Goal: Use online tool/utility: Use online tool/utility

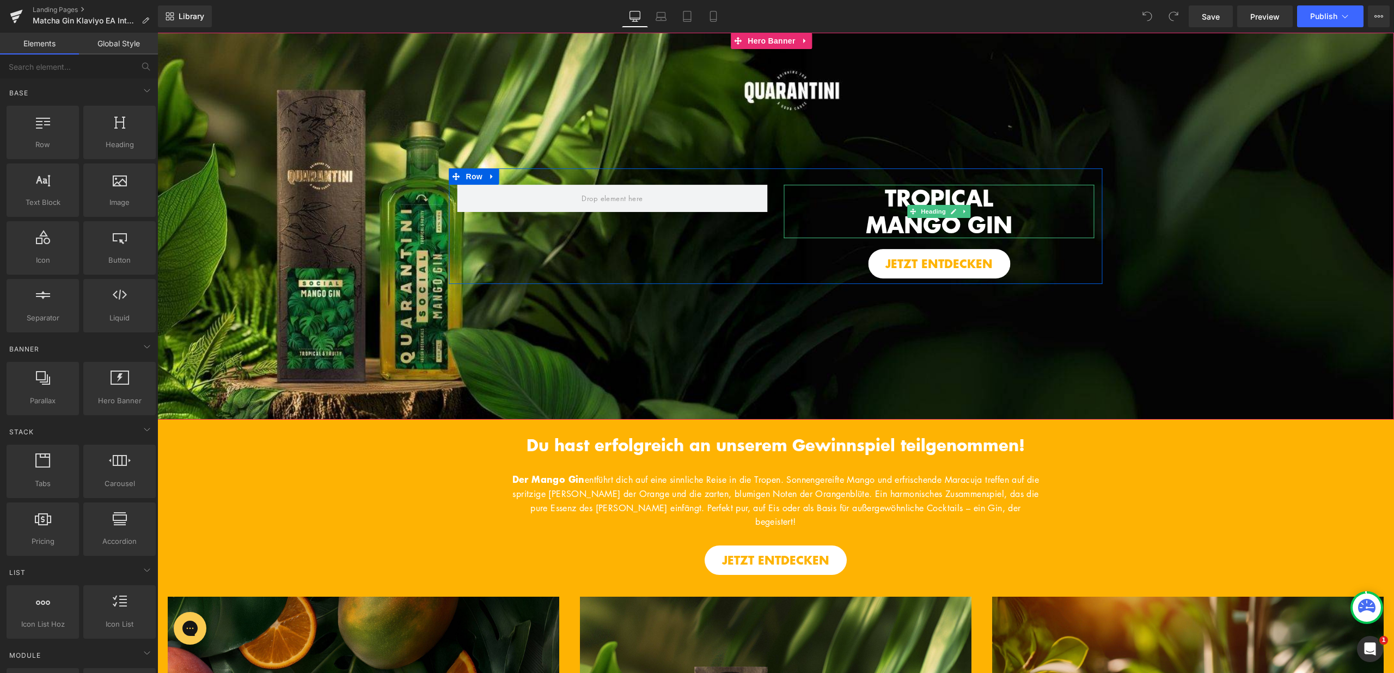
click at [901, 203] on span "TROPICAL" at bounding box center [939, 197] width 108 height 32
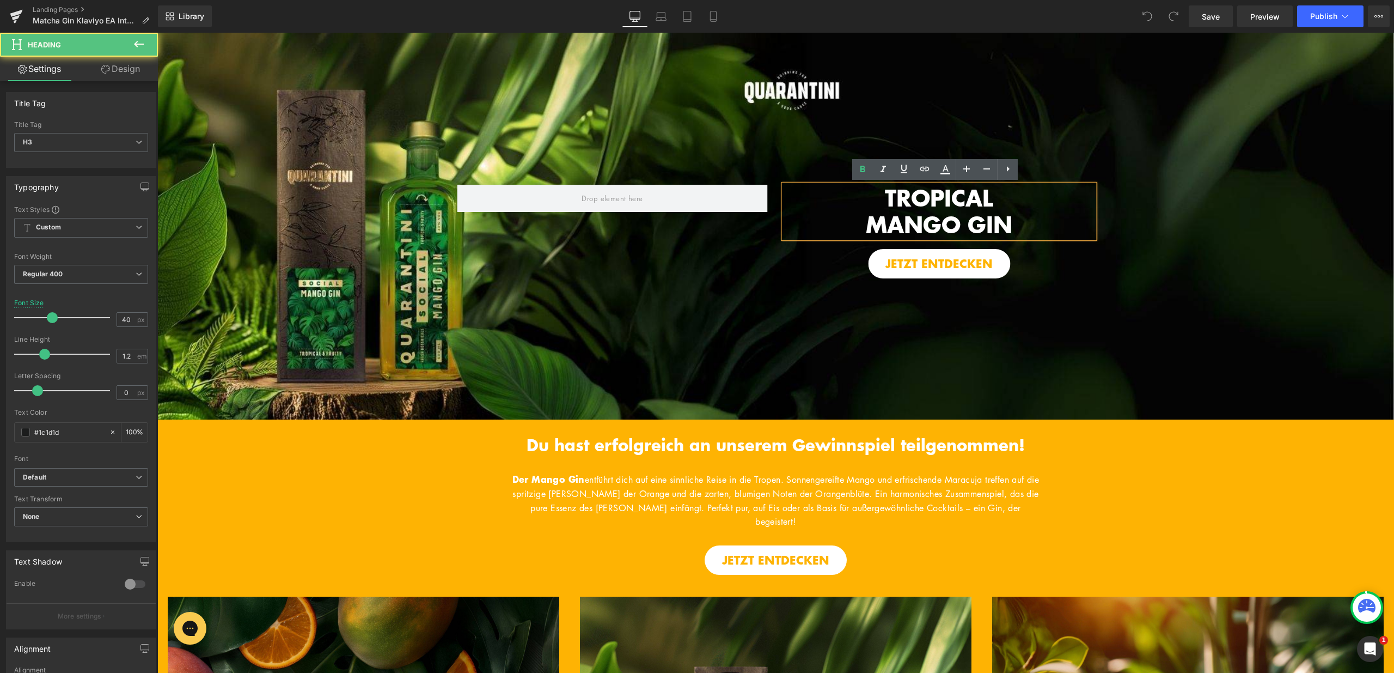
click at [876, 197] on h3 "TROPICAL" at bounding box center [939, 198] width 310 height 27
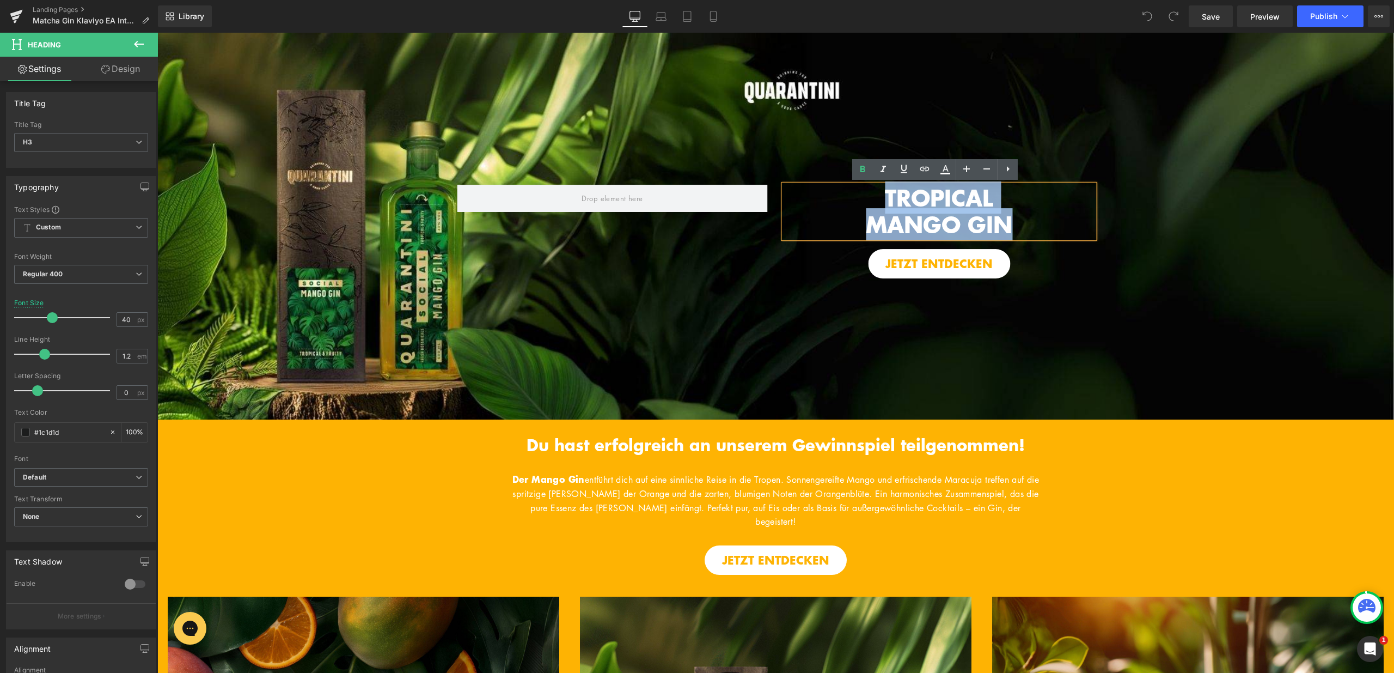
drag, startPoint x: 876, startPoint y: 190, endPoint x: 1007, endPoint y: 224, distance: 135.0
click at [1007, 224] on div "TROPICAL MANGO GIN" at bounding box center [939, 211] width 310 height 53
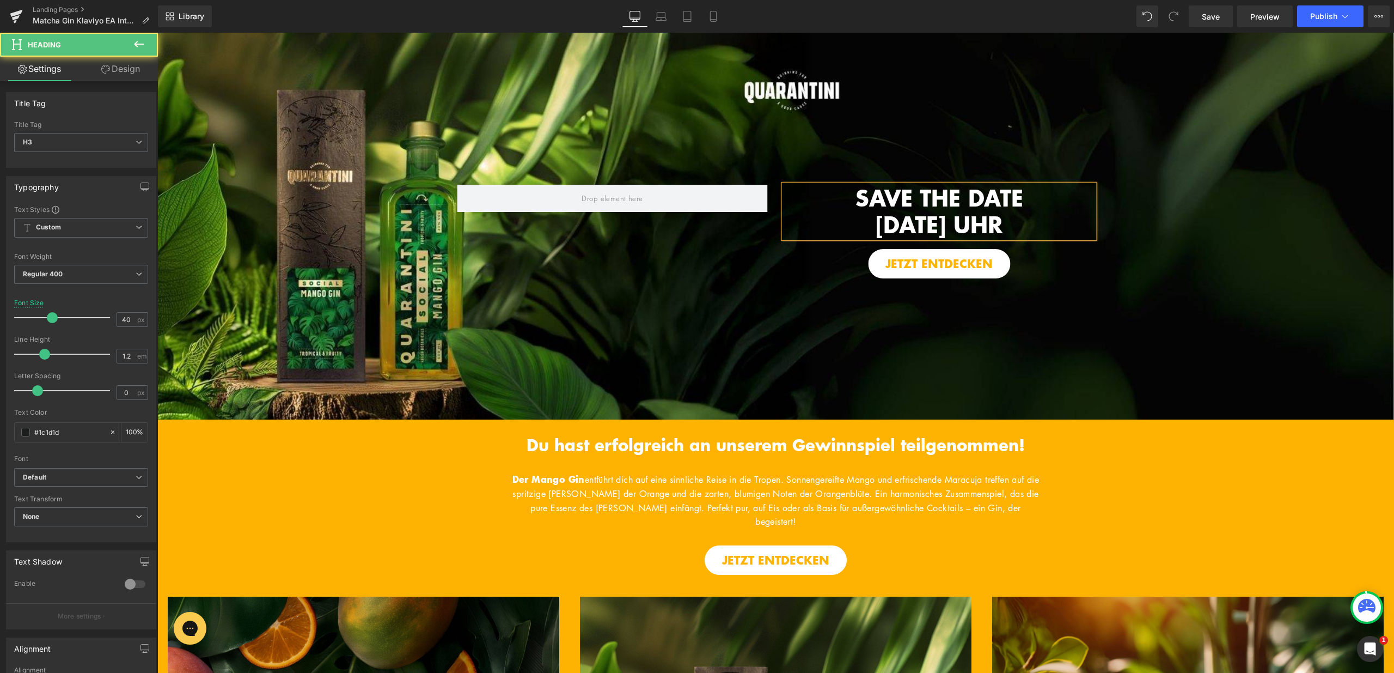
drag, startPoint x: 900, startPoint y: 223, endPoint x: 1081, endPoint y: 213, distance: 181.7
click at [1067, 223] on h3 "SAVE THE DATE [DATE] UHR" at bounding box center [939, 211] width 310 height 53
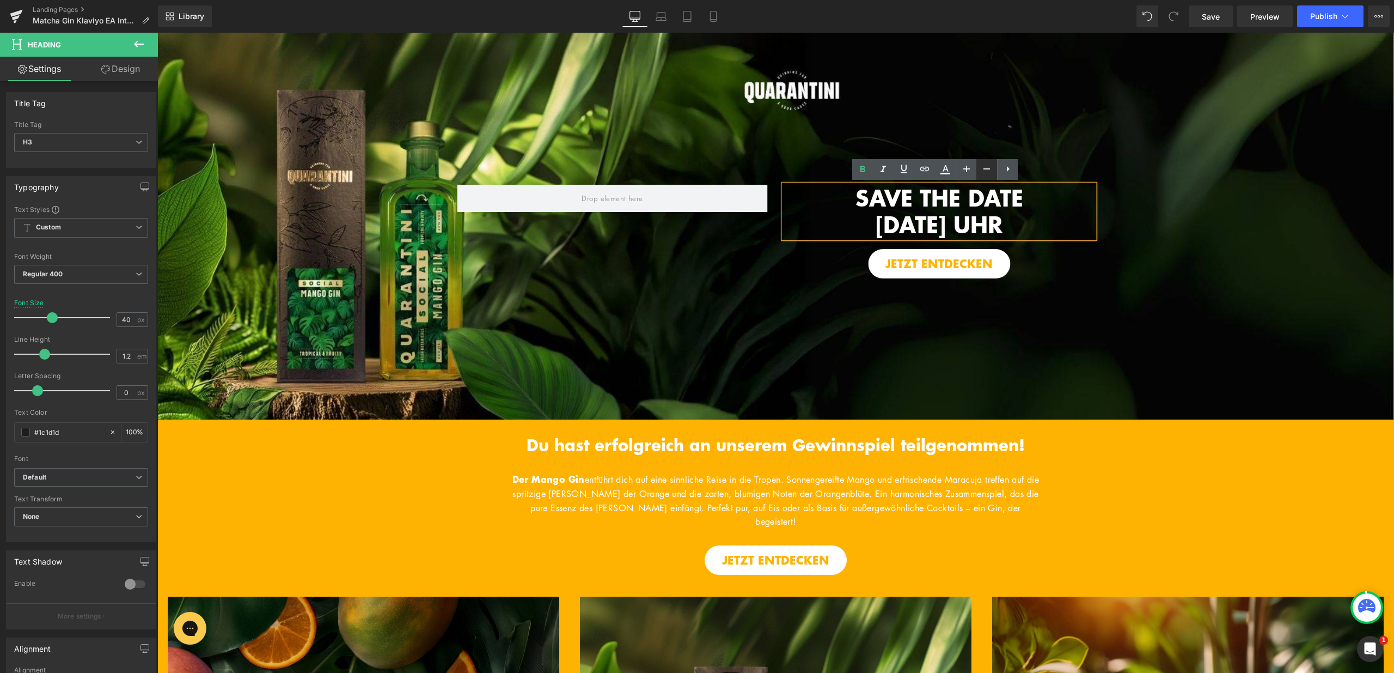
click at [989, 171] on icon at bounding box center [986, 168] width 13 height 13
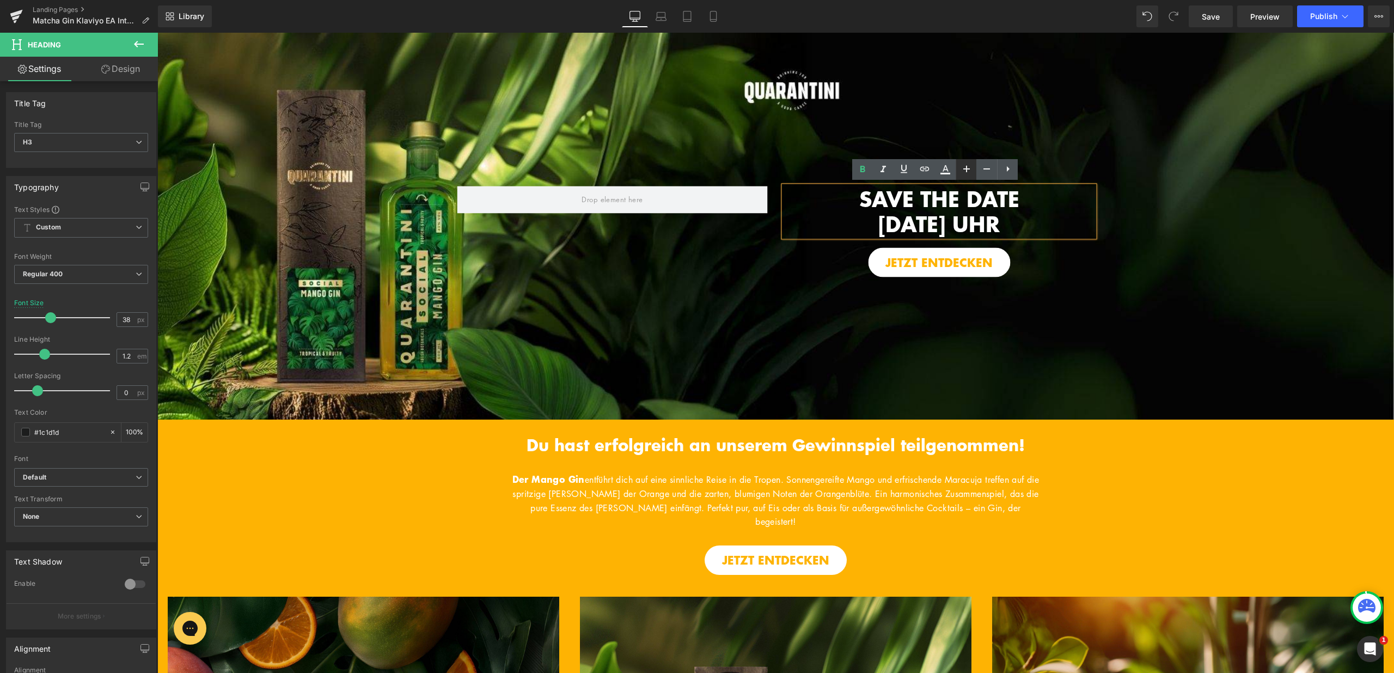
click at [969, 168] on icon at bounding box center [967, 169] width 7 height 7
type input "40"
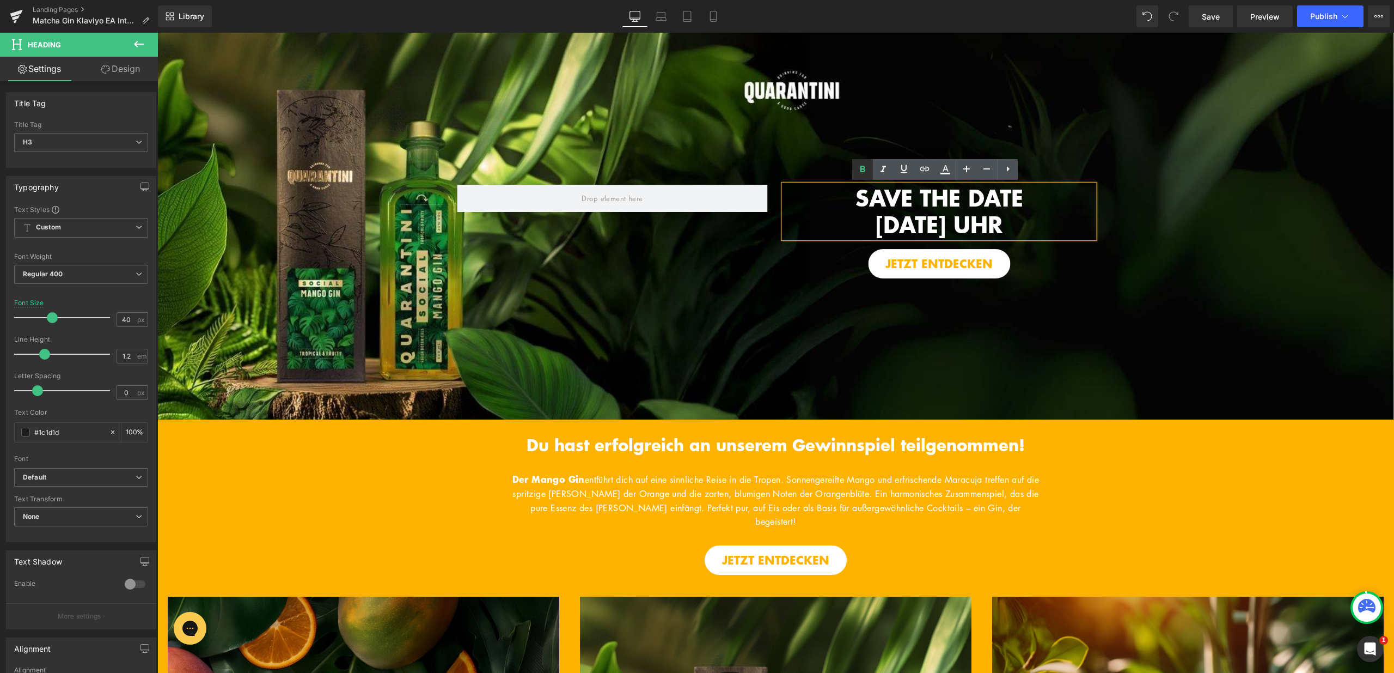
click at [866, 170] on icon at bounding box center [862, 169] width 13 height 13
click at [1023, 218] on font "SAVE THE DATE [DATE] UHR" at bounding box center [940, 212] width 168 height 56
click at [1184, 214] on span "SAVE THE DATE [DATE] UHR Heading JETZT ENTDECKEN Button Row Image" at bounding box center [775, 225] width 1237 height 115
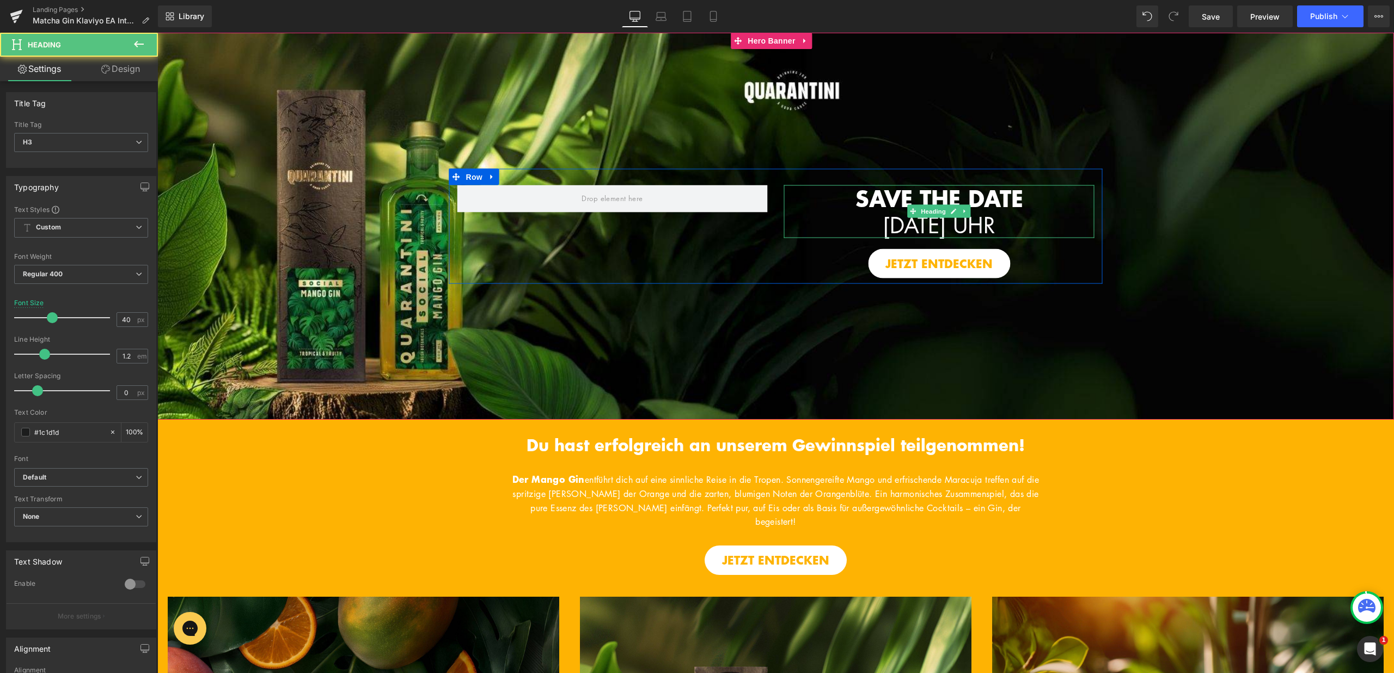
drag, startPoint x: 1051, startPoint y: 226, endPoint x: 848, endPoint y: 205, distance: 204.8
click at [848, 205] on h3 "SAVE THE DATE [DATE] UHR" at bounding box center [939, 211] width 310 height 53
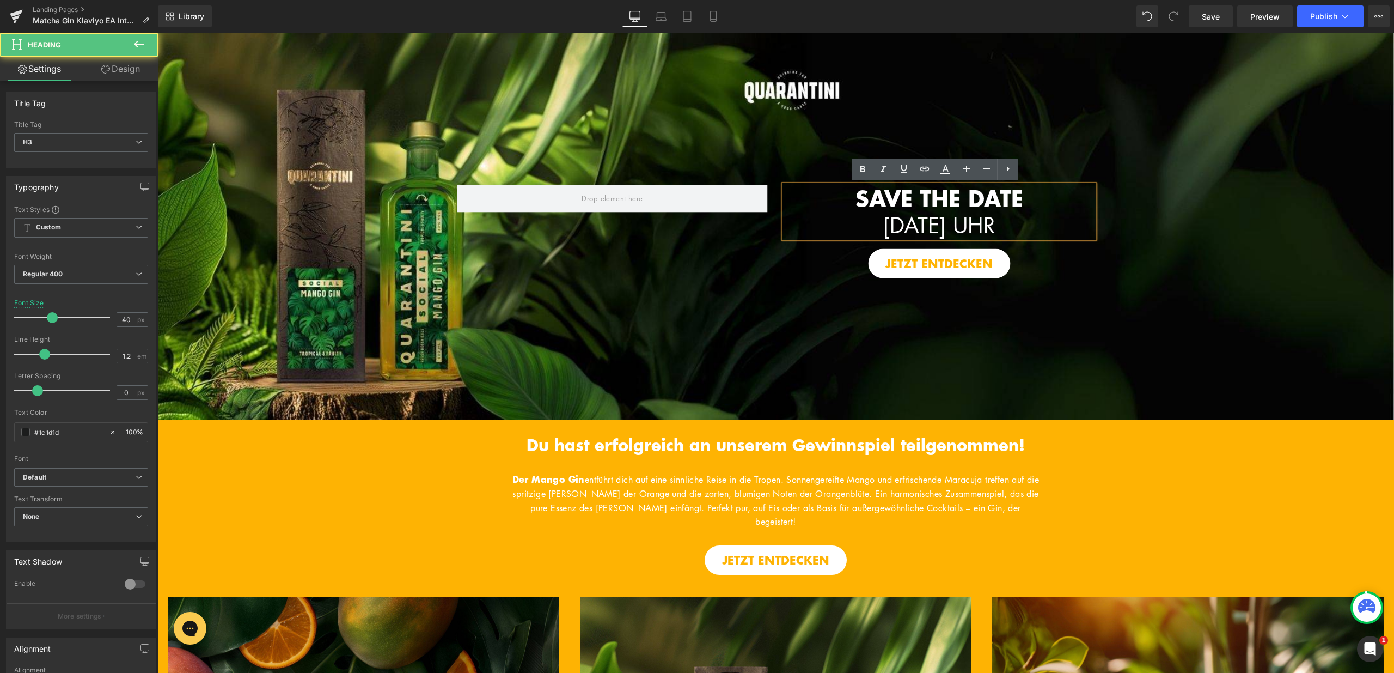
click at [821, 187] on h3 "SAVE THE DATE [DATE] UHR" at bounding box center [939, 211] width 310 height 53
click at [810, 164] on div "SAVE THE DATE [DATE] UHR Heading JETZT ENTDECKEN Button Row Image" at bounding box center [775, 226] width 1237 height 387
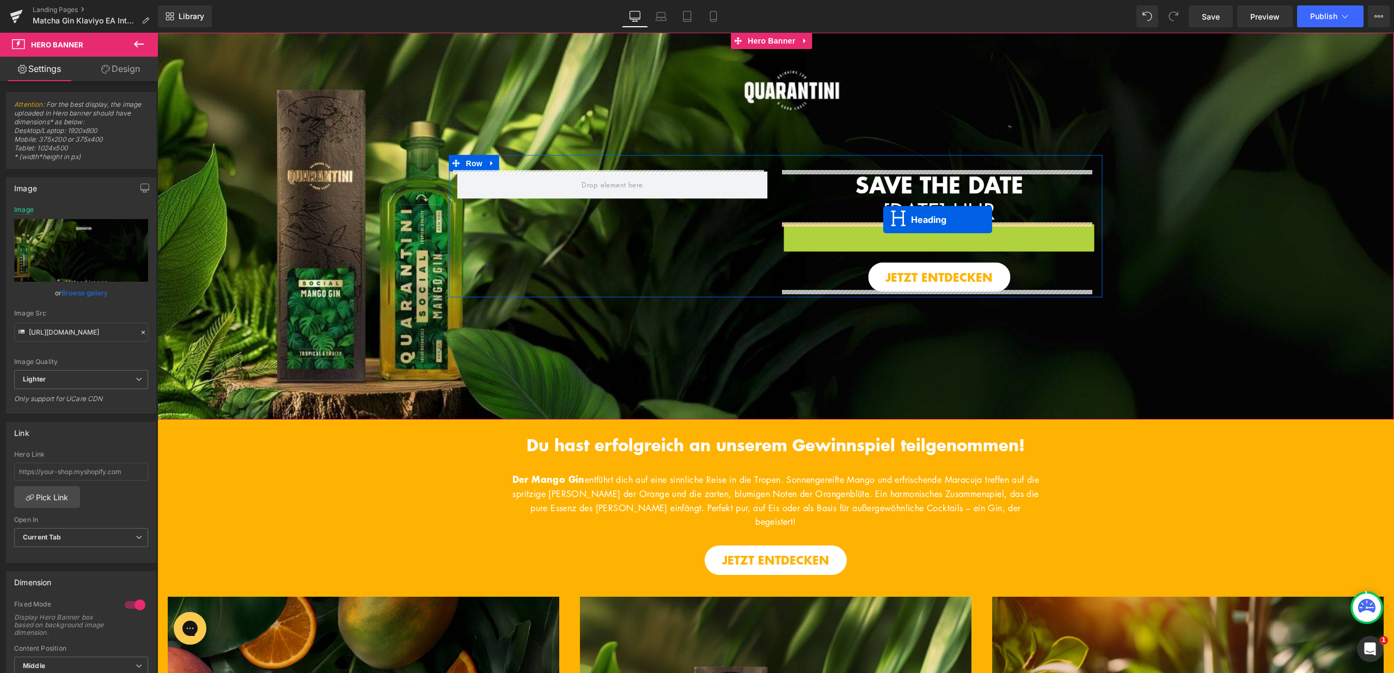
drag, startPoint x: 911, startPoint y: 241, endPoint x: 884, endPoint y: 220, distance: 35.0
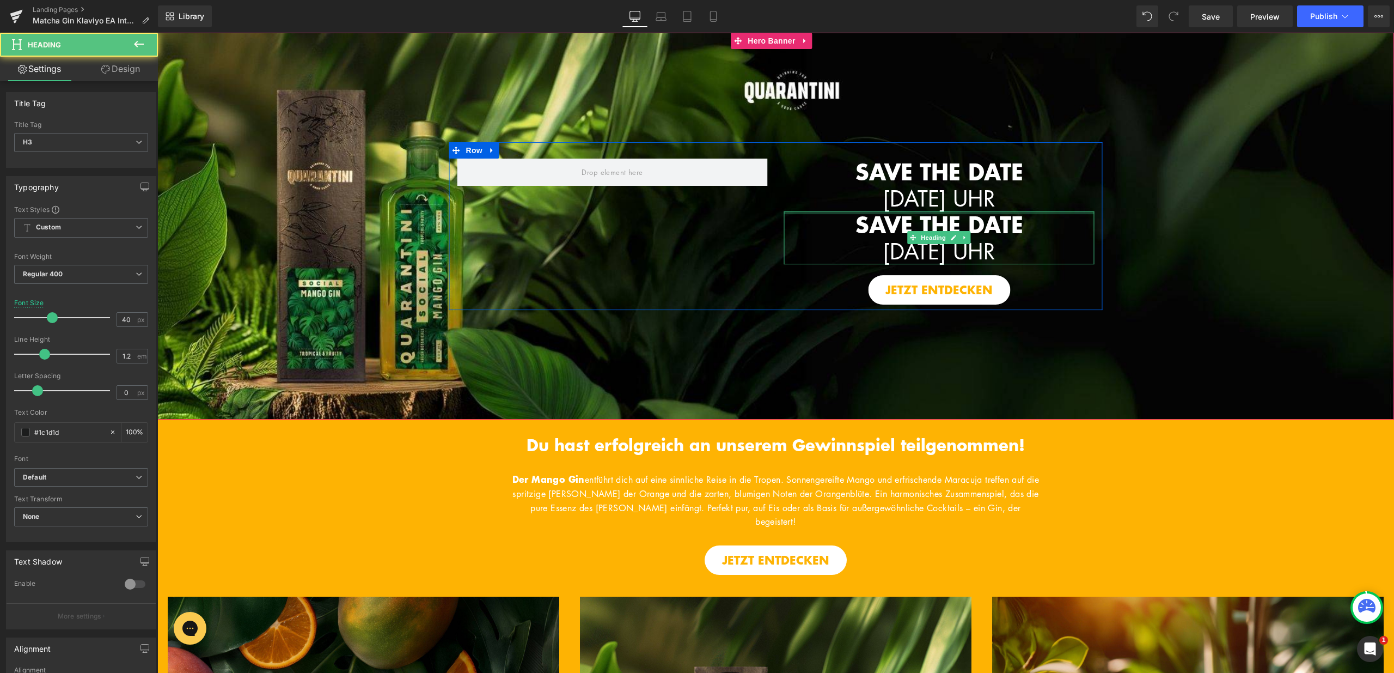
click at [881, 223] on strong "SAVE THE DATE" at bounding box center [940, 224] width 168 height 32
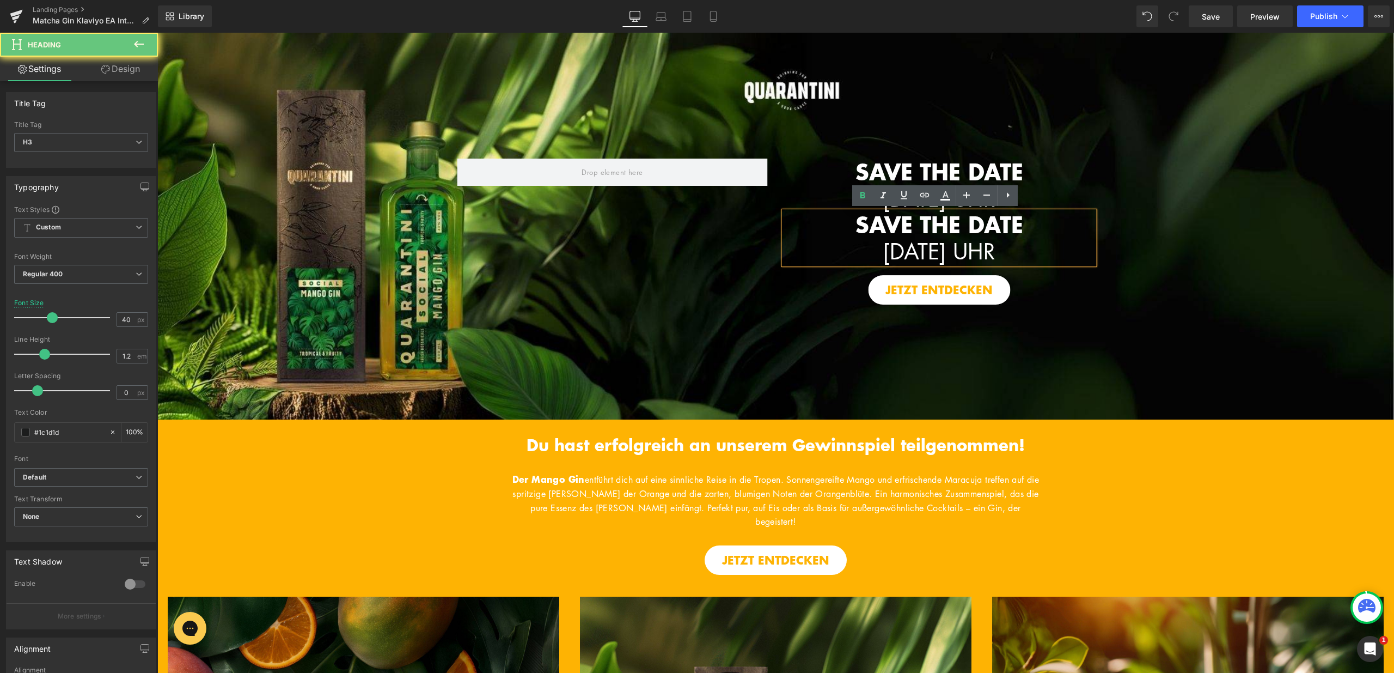
drag, startPoint x: 852, startPoint y: 220, endPoint x: 998, endPoint y: 234, distance: 146.6
click at [1083, 256] on h3 "SAVE THE DATE [DATE] UHR" at bounding box center [939, 237] width 310 height 53
click at [865, 198] on icon at bounding box center [862, 195] width 13 height 13
click at [870, 230] on font "SAVE THE DATE [DATE] UHR" at bounding box center [939, 238] width 150 height 56
drag, startPoint x: 856, startPoint y: 224, endPoint x: 1038, endPoint y: 247, distance: 183.4
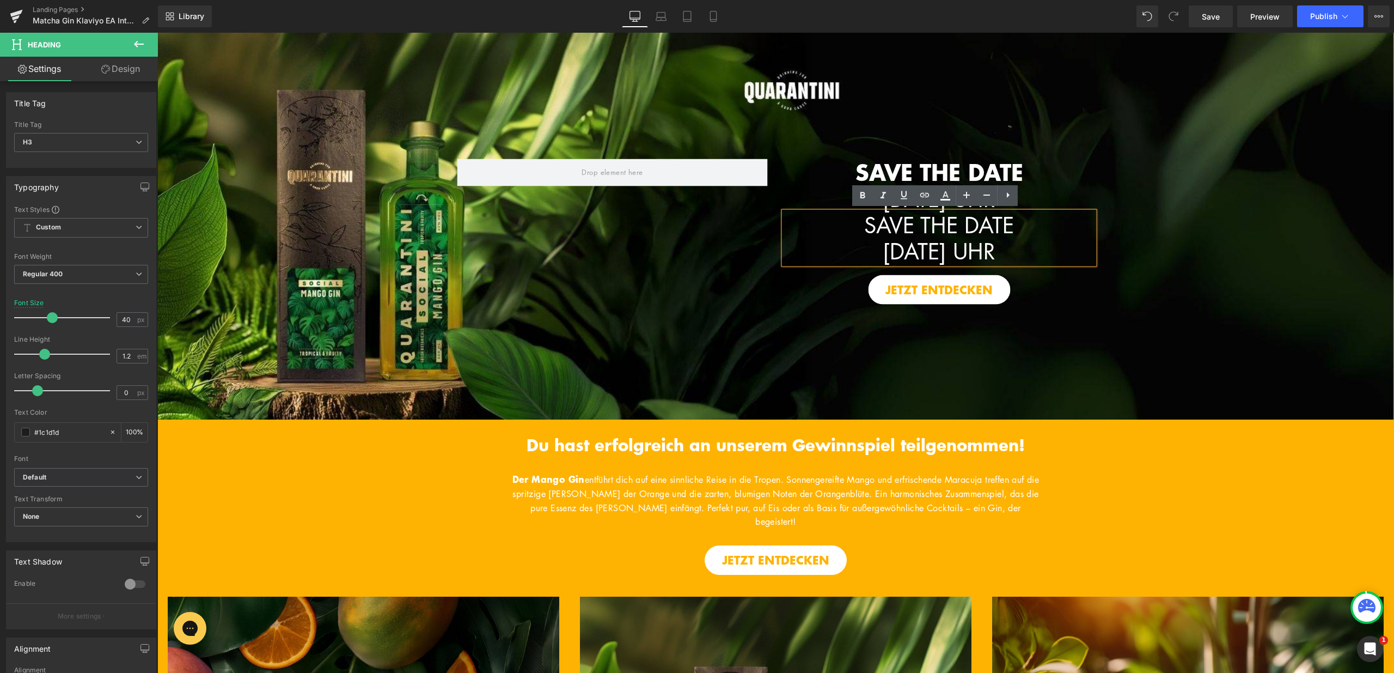
click at [1014, 247] on font "SAVE THE DATE [DATE] UHR" at bounding box center [939, 238] width 150 height 56
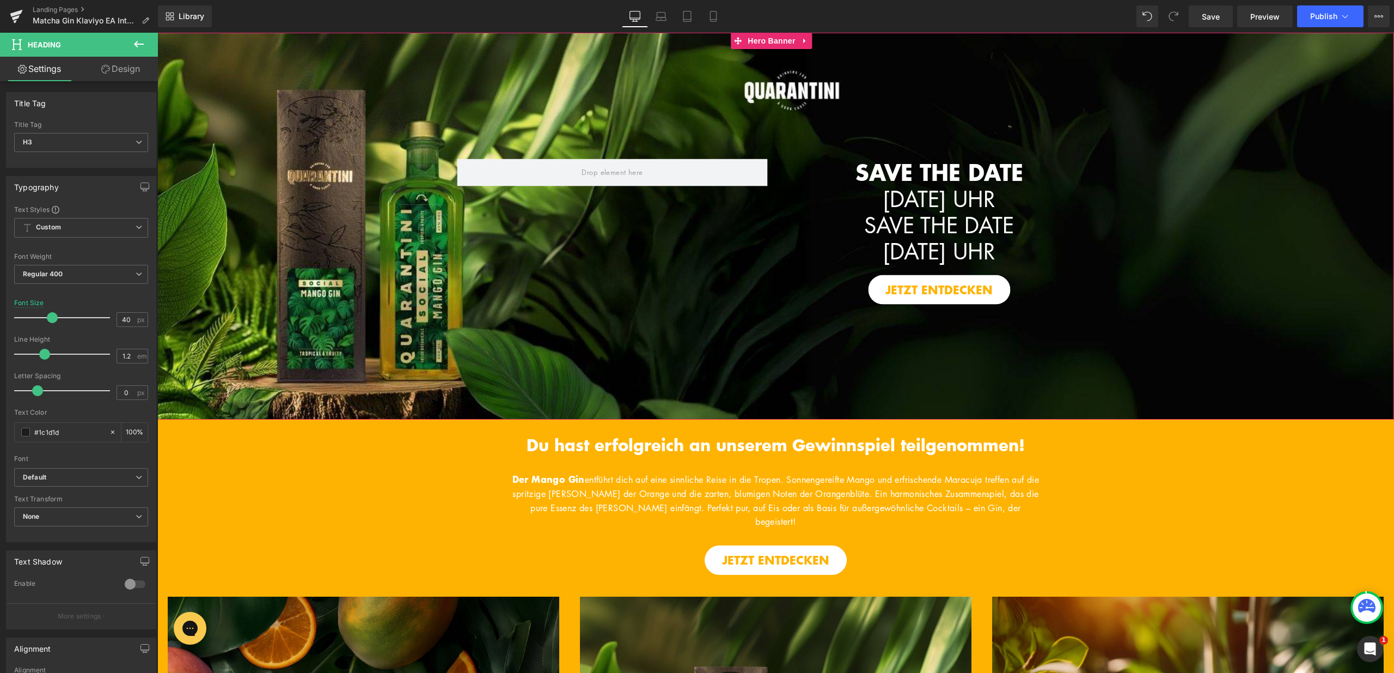
click at [1175, 238] on span "SAVE THE DATE [DATE] UHR Heading SAVE THE DATE [DATE] UHR Heading JETZT ENTDECK…" at bounding box center [775, 225] width 1237 height 167
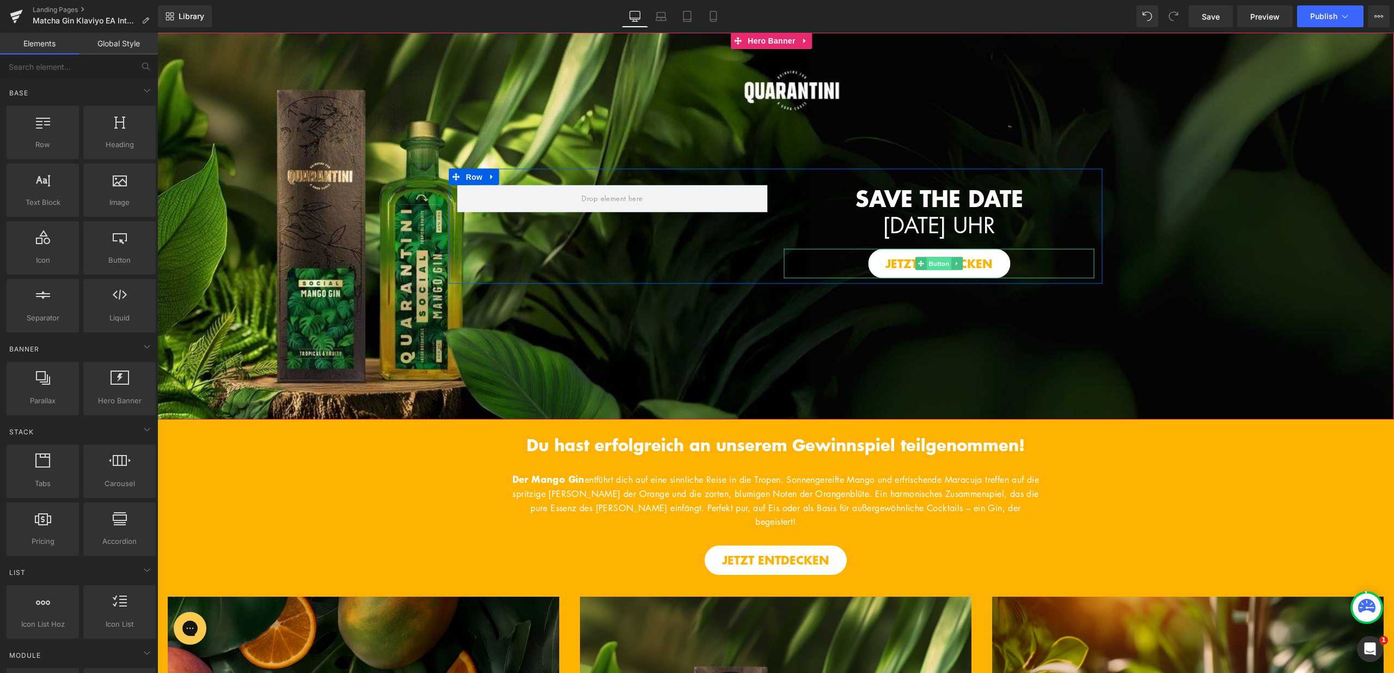
click at [938, 261] on span "Button" at bounding box center [939, 263] width 25 height 13
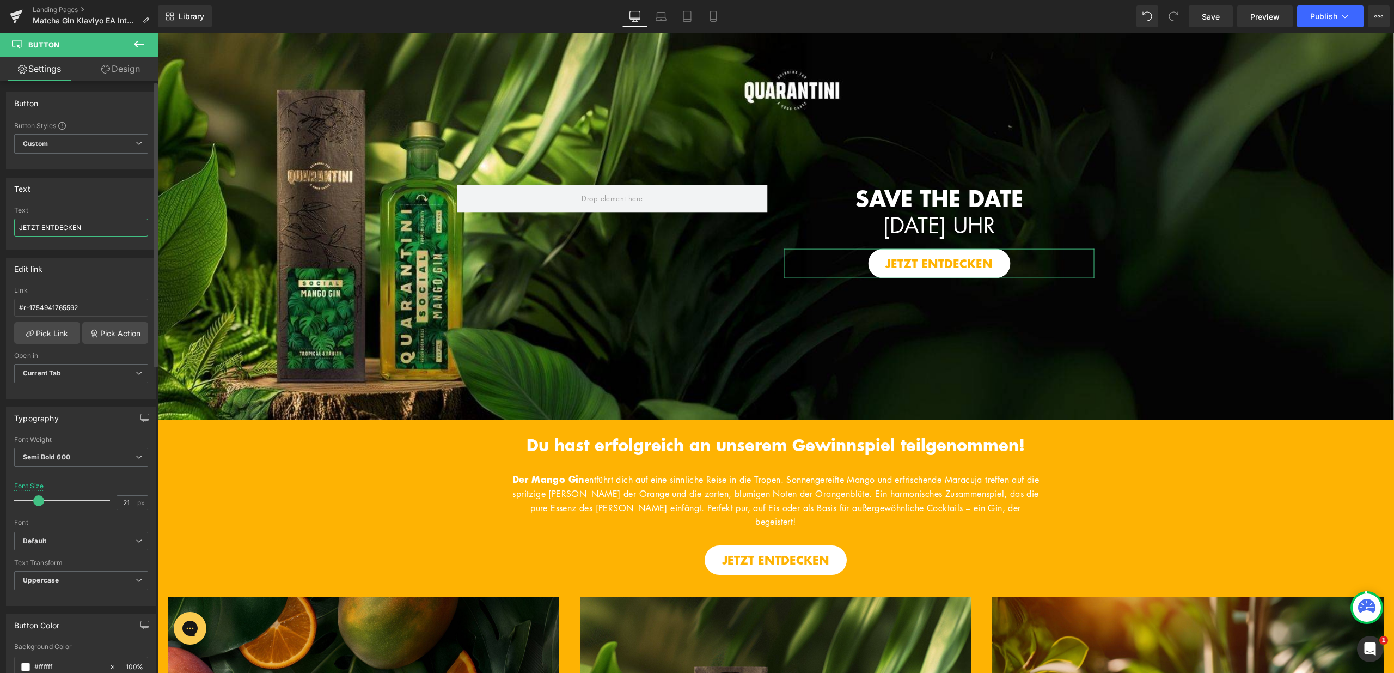
drag, startPoint x: 42, startPoint y: 228, endPoint x: 91, endPoint y: 230, distance: 49.1
click at [91, 230] on input "JETZT ENTDECKEN" at bounding box center [81, 227] width 134 height 18
type input "JETZT EARLY ACCESS SICHERN"
click at [139, 41] on icon at bounding box center [138, 44] width 13 height 13
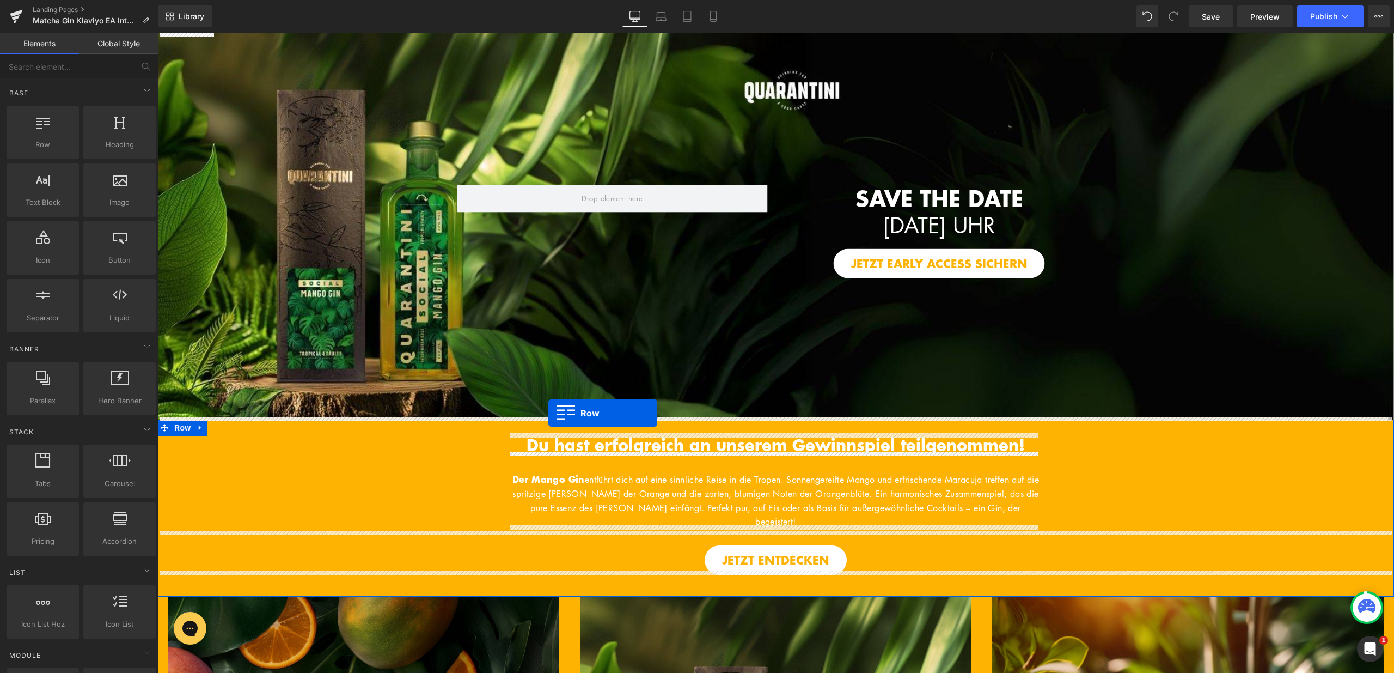
drag, startPoint x: 198, startPoint y: 166, endPoint x: 550, endPoint y: 415, distance: 430.7
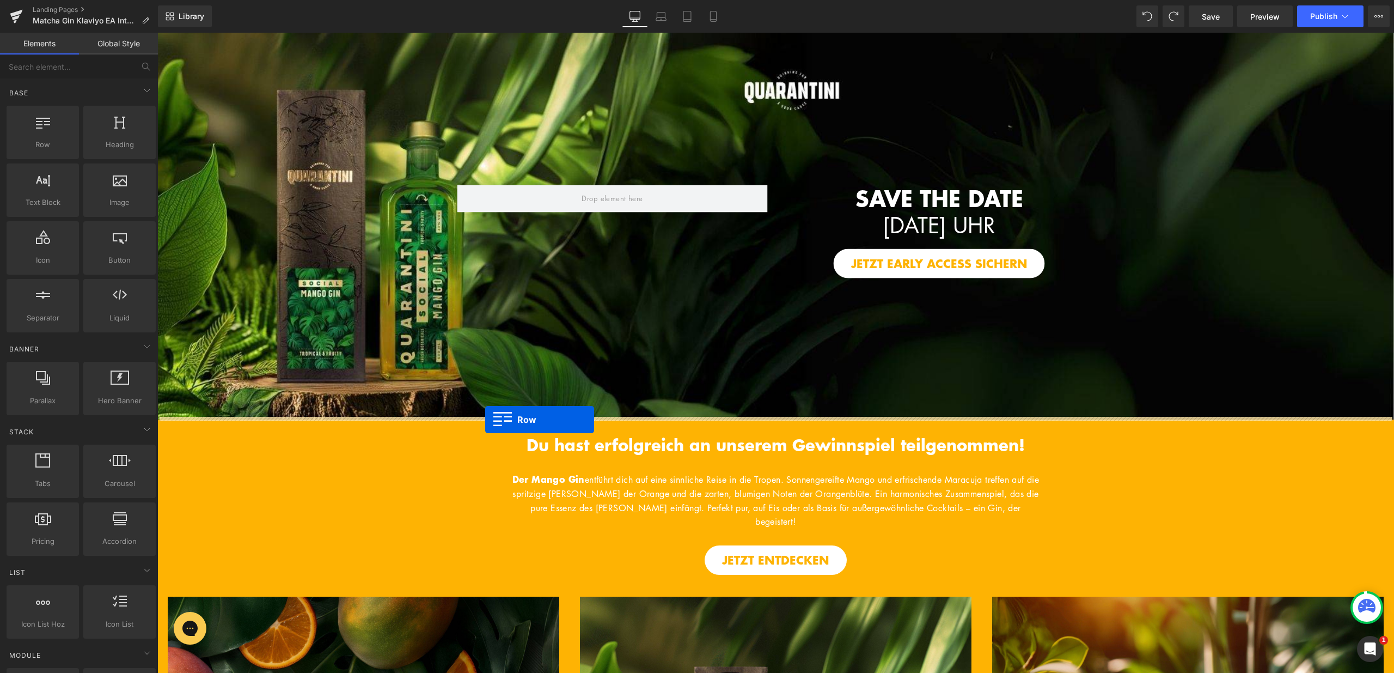
drag, startPoint x: 294, startPoint y: 222, endPoint x: 485, endPoint y: 419, distance: 275.0
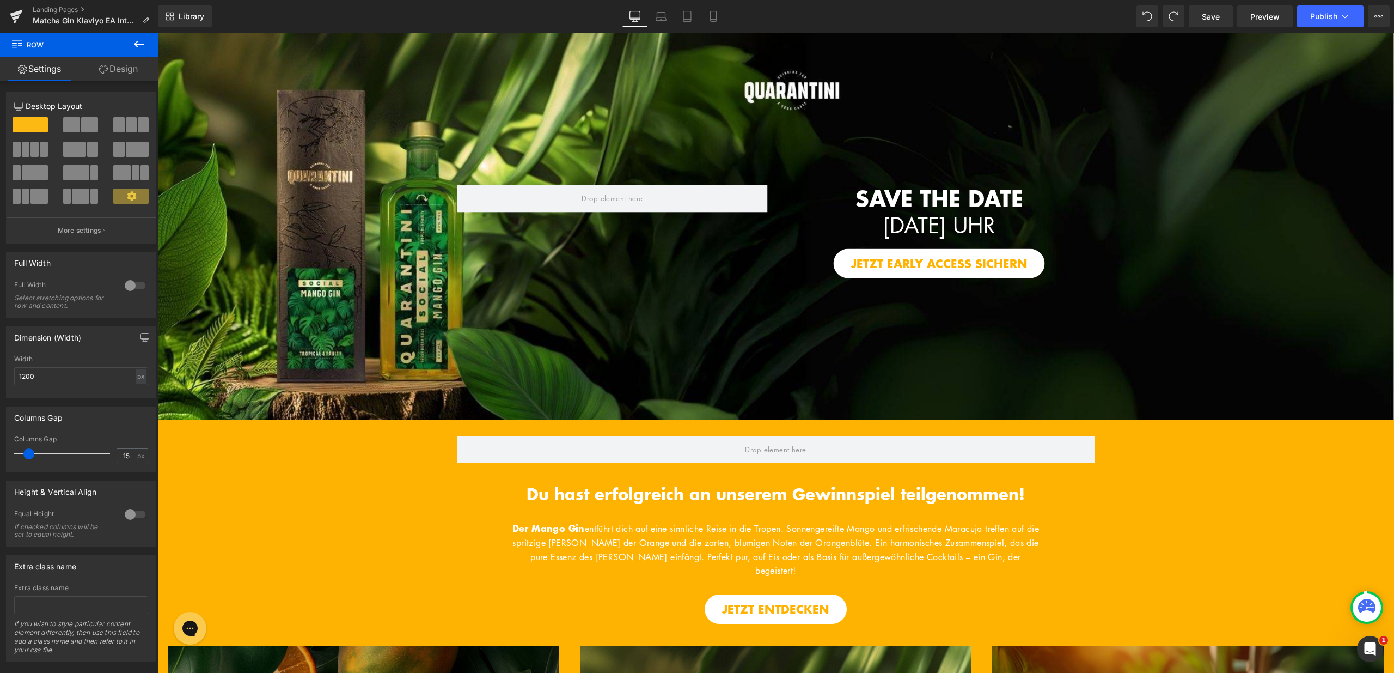
click at [131, 27] on div "Landing Pages Matcha Gin Klaviyo EA Internal" at bounding box center [79, 16] width 158 height 33
click at [141, 40] on icon at bounding box center [138, 44] width 13 height 13
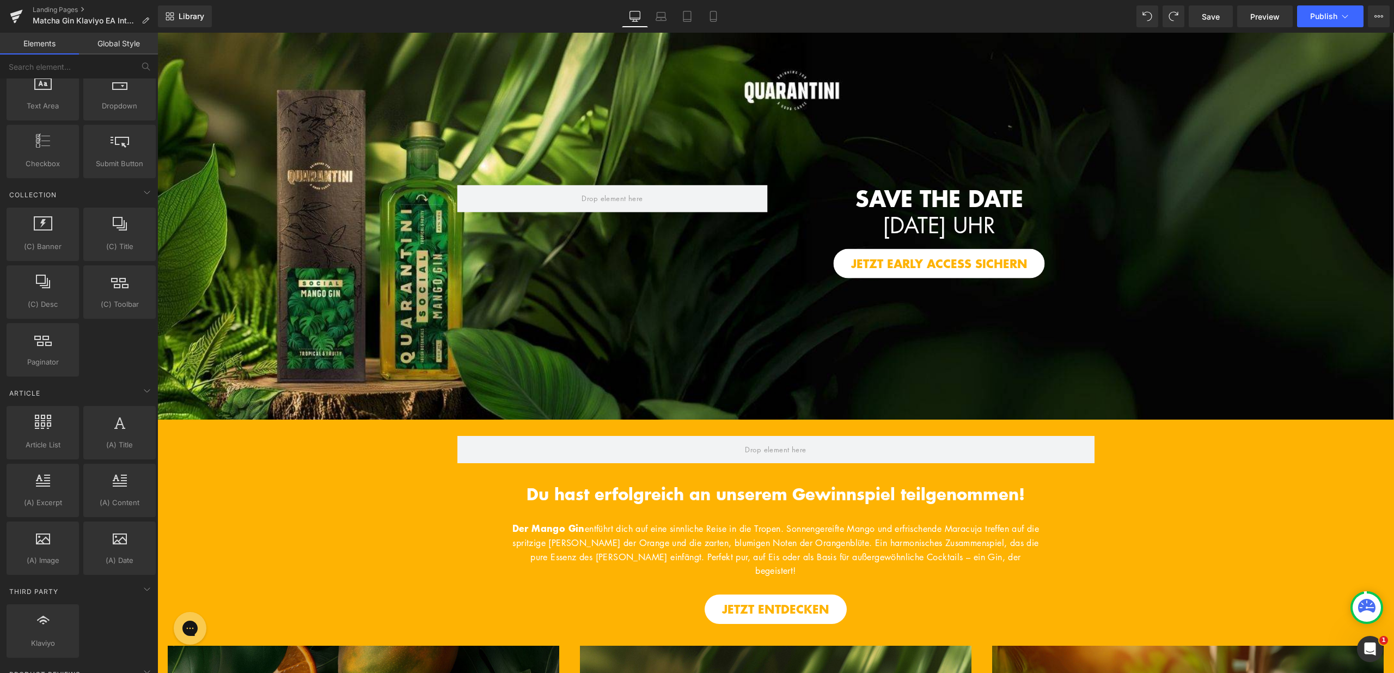
scroll to position [1808, 0]
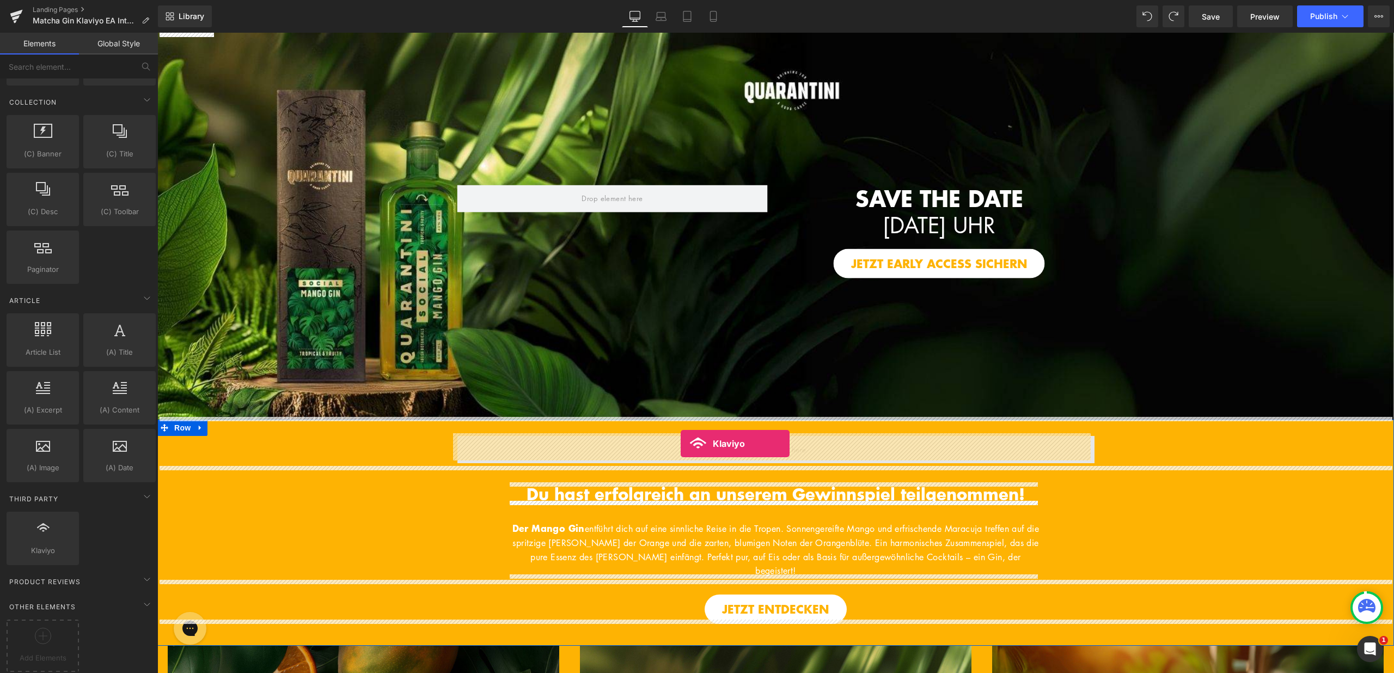
drag, startPoint x: 205, startPoint y: 553, endPoint x: 681, endPoint y: 443, distance: 488.6
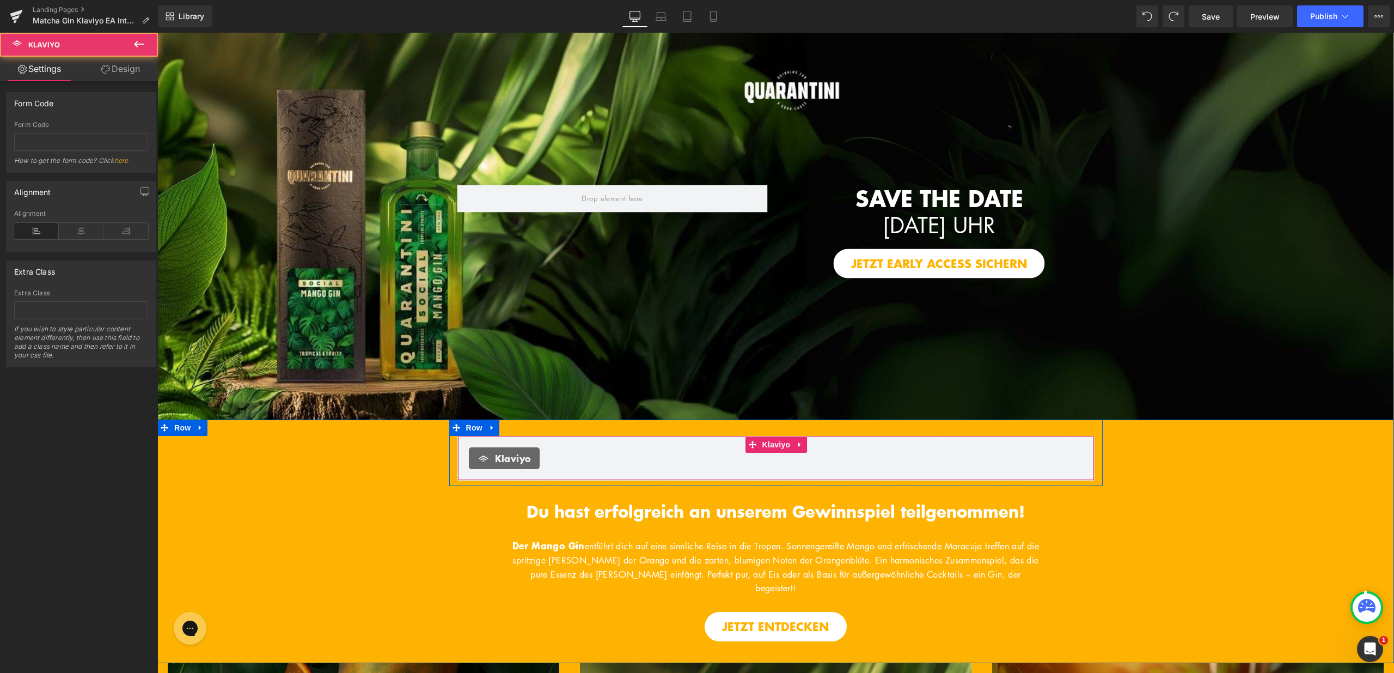
click at [517, 452] on span "Klaviyo" at bounding box center [513, 458] width 36 height 13
click at [80, 235] on icon at bounding box center [81, 231] width 45 height 16
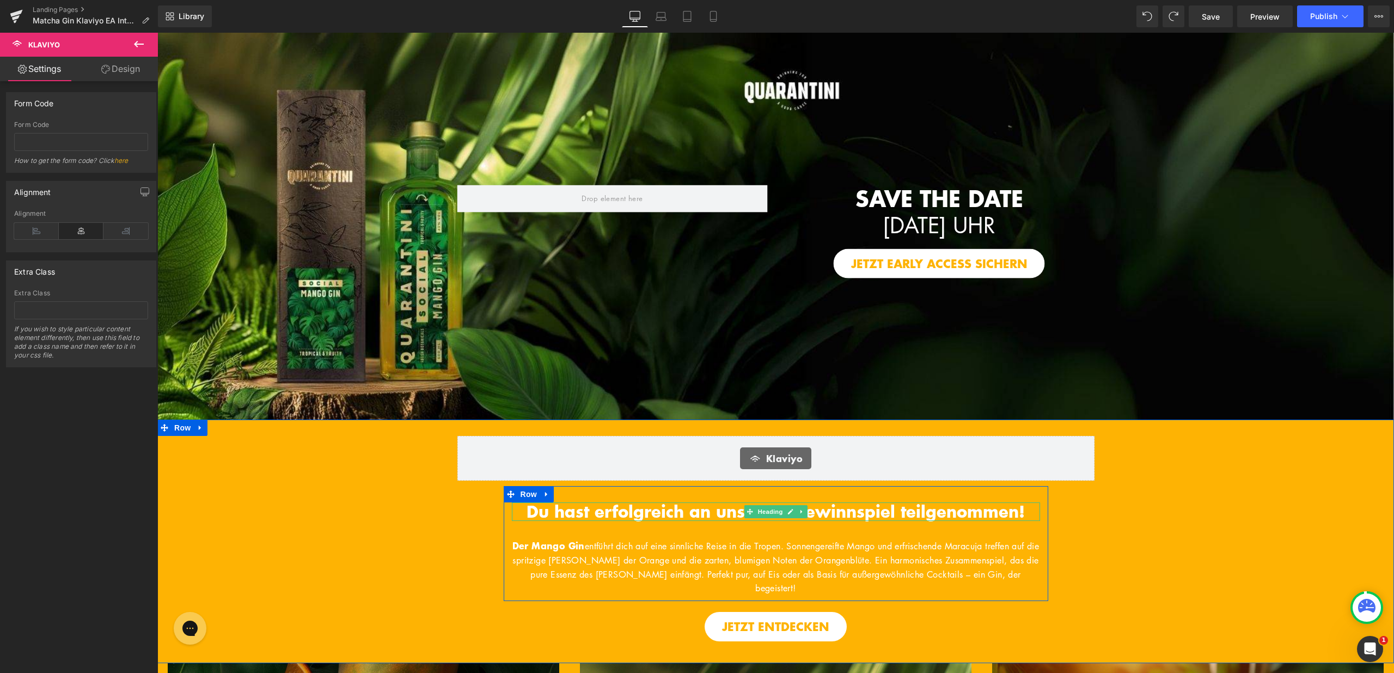
click at [603, 504] on span "Du hast erfolgreich an unserem Gewinnspiel teilgenommen!" at bounding box center [776, 510] width 498 height 23
